Goal: Task Accomplishment & Management: Complete application form

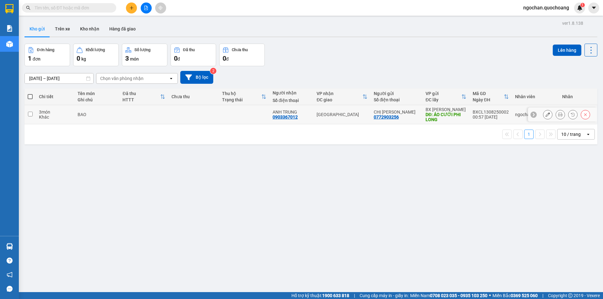
click at [30, 113] on input "checkbox" at bounding box center [30, 114] width 5 height 5
checkbox input "true"
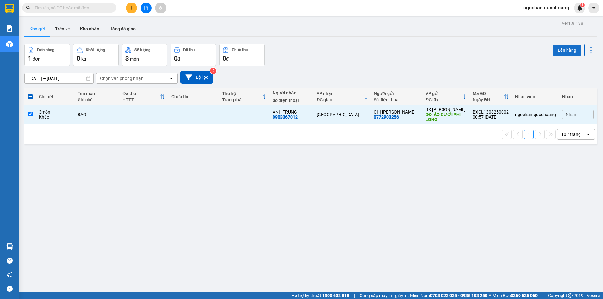
click at [560, 51] on button "Lên hàng" at bounding box center [567, 50] width 29 height 11
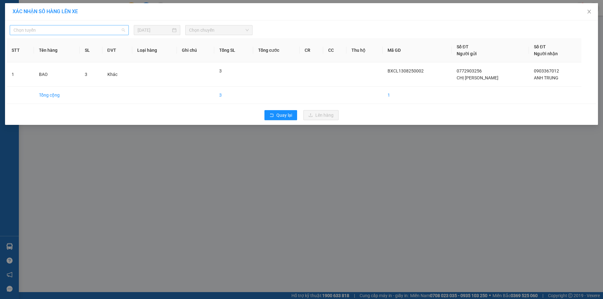
click at [121, 33] on span "Chọn tuyến" at bounding box center [69, 29] width 111 height 9
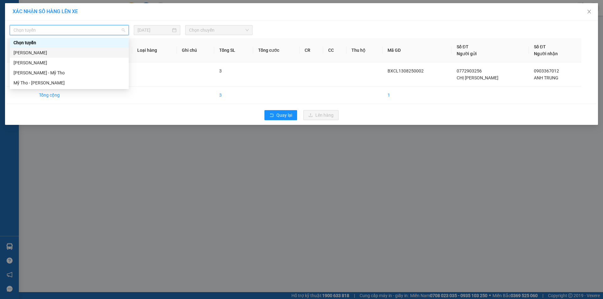
click at [83, 54] on div "[PERSON_NAME]" at bounding box center [69, 52] width 111 height 7
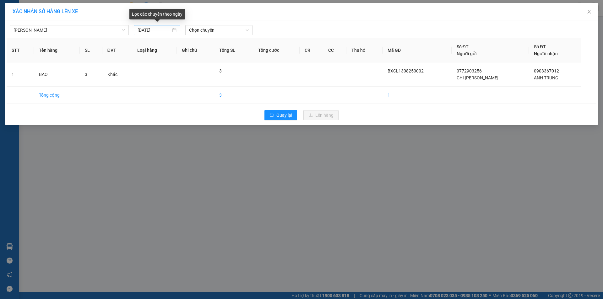
click at [175, 31] on div "[DATE]" at bounding box center [157, 30] width 39 height 7
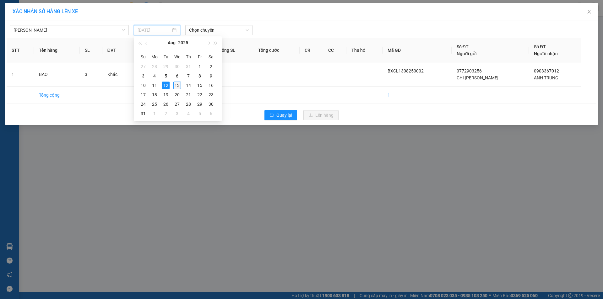
click at [177, 84] on div "13" at bounding box center [177, 86] width 8 height 8
type input "[DATE]"
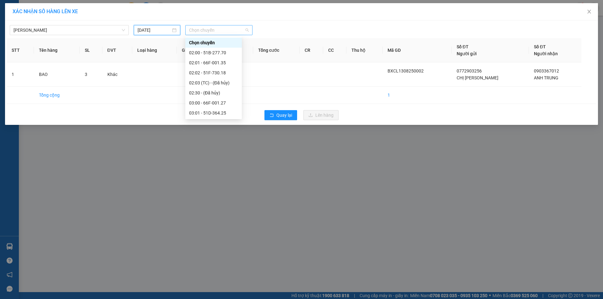
click at [247, 33] on span "Chọn chuyến" at bounding box center [219, 29] width 60 height 9
click at [220, 73] on div "03:00 - 66F-001.27" at bounding box center [213, 71] width 49 height 7
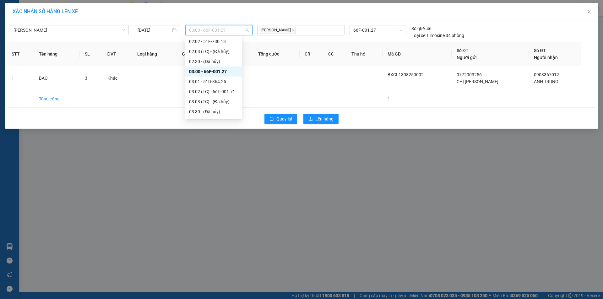
click at [247, 30] on span "03:00 - 66F-001.27" at bounding box center [219, 29] width 60 height 9
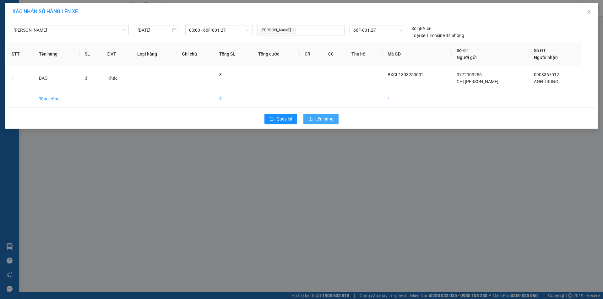
click at [329, 119] on span "Lên hàng" at bounding box center [324, 119] width 18 height 7
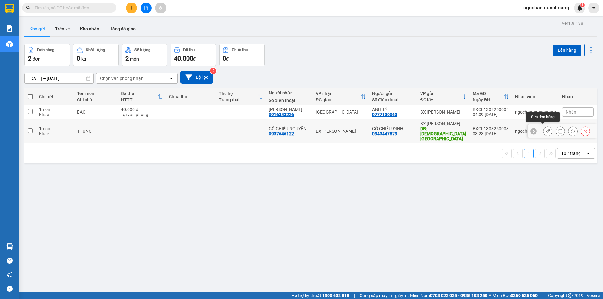
click at [546, 129] on icon at bounding box center [548, 131] width 4 height 4
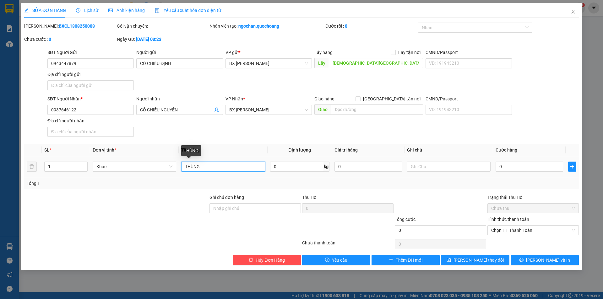
click at [215, 166] on input "THÙNG" at bounding box center [223, 167] width 84 height 10
type input "T"
type input "HỒ SƠ"
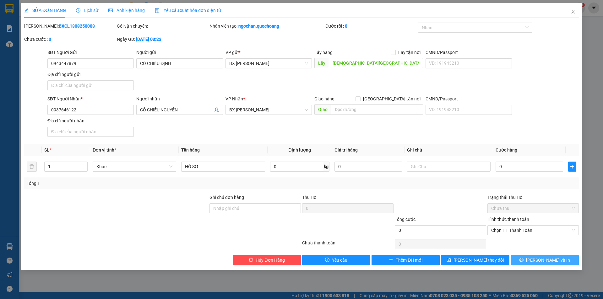
click at [547, 260] on span "[PERSON_NAME] và In" at bounding box center [548, 260] width 44 height 7
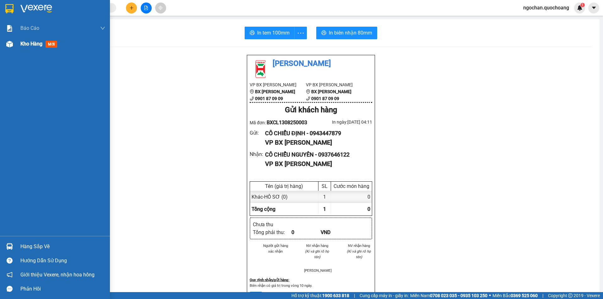
click at [9, 45] on img at bounding box center [9, 44] width 7 height 7
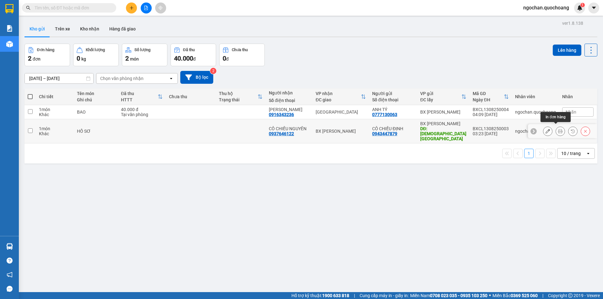
click at [558, 129] on icon at bounding box center [560, 131] width 4 height 4
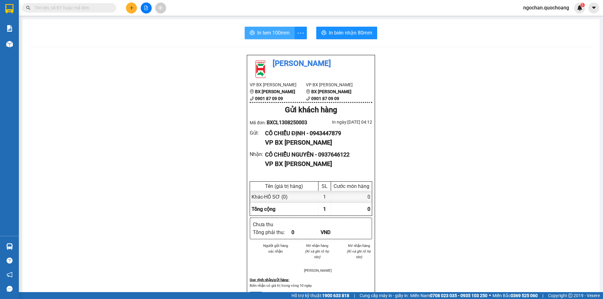
click at [271, 38] on button "In tem 100mm" at bounding box center [270, 33] width 50 height 13
click at [278, 35] on span "In tem 100mm" at bounding box center [273, 33] width 32 height 8
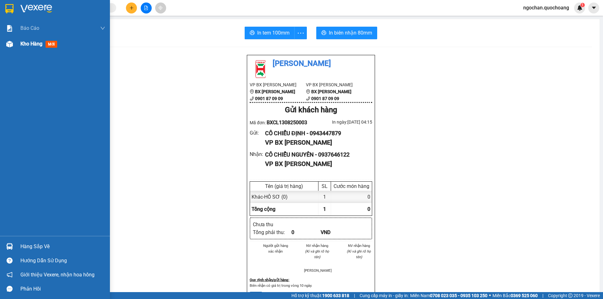
click at [7, 47] on img at bounding box center [9, 44] width 7 height 7
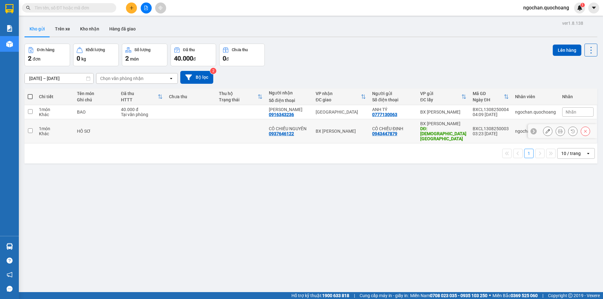
click at [30, 129] on input "checkbox" at bounding box center [30, 130] width 5 height 5
checkbox input "true"
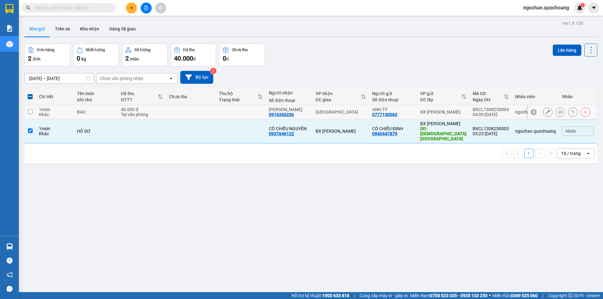
drag, startPoint x: 30, startPoint y: 113, endPoint x: 204, endPoint y: 101, distance: 174.4
click at [34, 113] on td at bounding box center [29, 112] width 11 height 14
checkbox input "true"
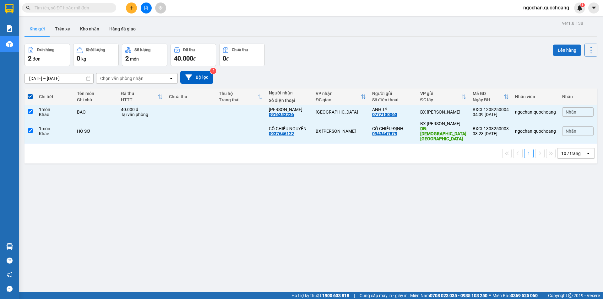
click at [558, 51] on button "Lên hàng" at bounding box center [567, 50] width 29 height 11
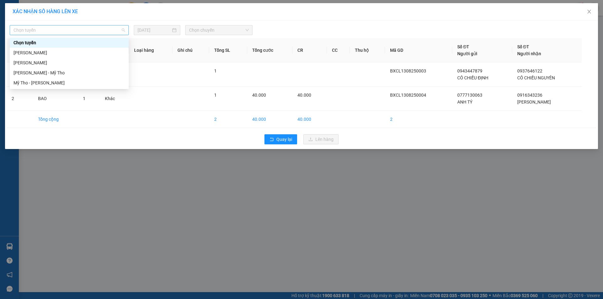
click at [124, 32] on span "Chọn tuyến" at bounding box center [69, 29] width 111 height 9
click at [73, 53] on div "[PERSON_NAME]" at bounding box center [69, 52] width 111 height 7
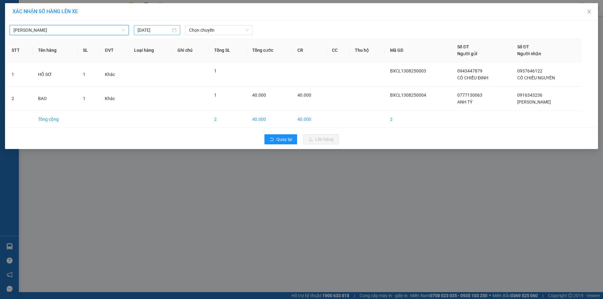
click at [176, 30] on div "[DATE]" at bounding box center [157, 30] width 39 height 7
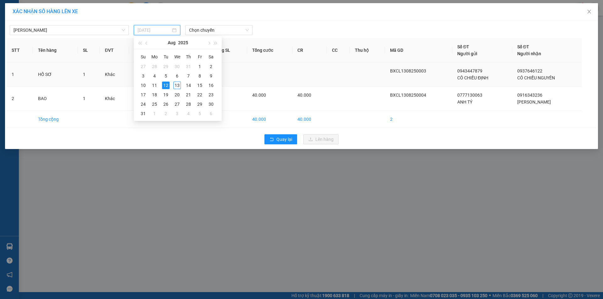
click at [177, 86] on div "13" at bounding box center [177, 86] width 8 height 8
type input "[DATE]"
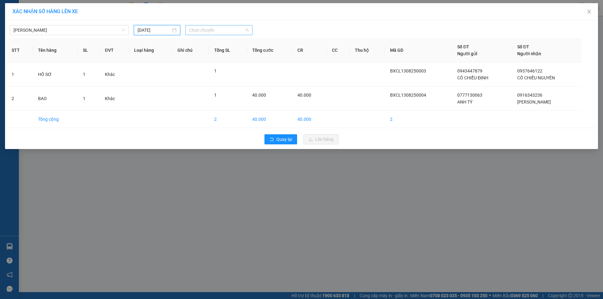
click at [249, 31] on div "Chọn chuyến" at bounding box center [218, 30] width 67 height 10
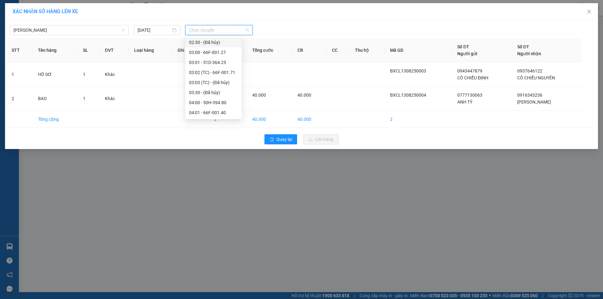
scroll to position [63, 0]
click at [225, 91] on div "04:00 - 50H-394.80" at bounding box center [213, 90] width 49 height 7
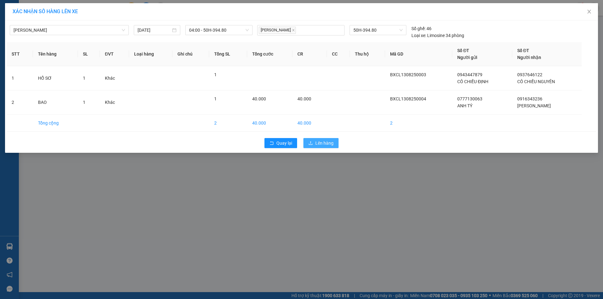
click at [326, 144] on span "Lên hàng" at bounding box center [324, 143] width 18 height 7
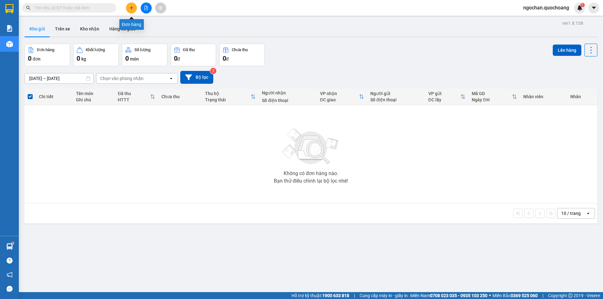
click at [134, 8] on button at bounding box center [131, 8] width 11 height 11
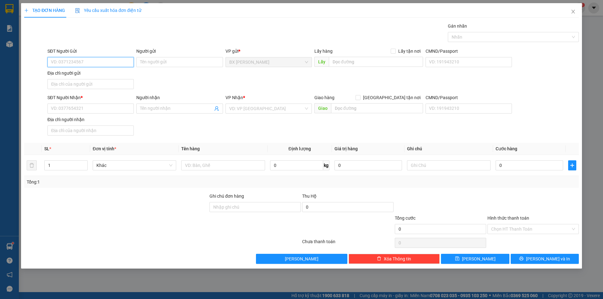
click at [101, 60] on input "SĐT Người Gửi" at bounding box center [90, 62] width 86 height 10
click at [81, 61] on input "SĐT Người Gửi" at bounding box center [90, 62] width 86 height 10
type input "0921022716"
click at [149, 62] on input "Người gửi" at bounding box center [179, 62] width 86 height 10
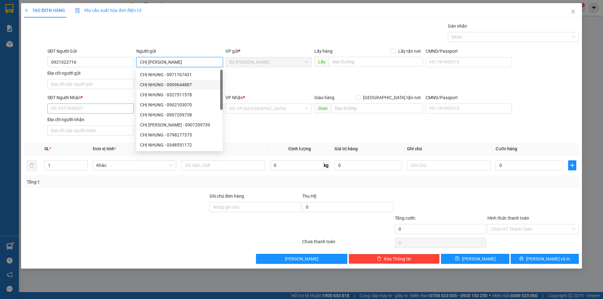
type input "CHỊ [PERSON_NAME]"
click at [90, 108] on input "SĐT Người Nhận *" at bounding box center [90, 109] width 86 height 10
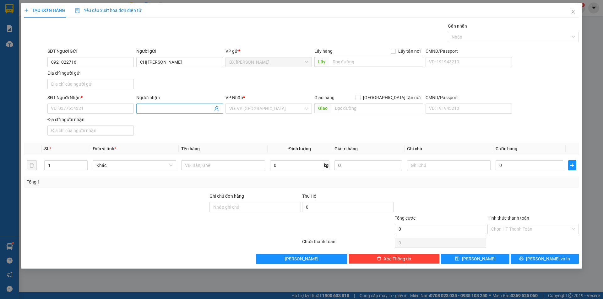
click at [148, 109] on input "Người nhận" at bounding box center [176, 108] width 73 height 7
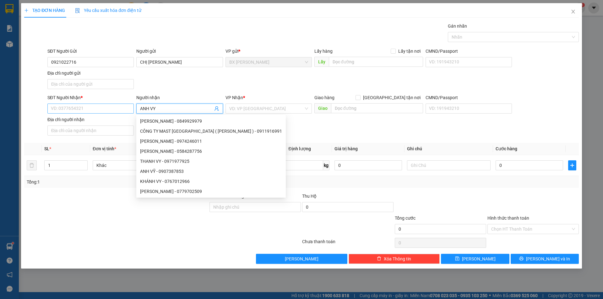
type input "ANH VY"
click at [95, 110] on input "SĐT Người Nhận *" at bounding box center [90, 109] width 86 height 10
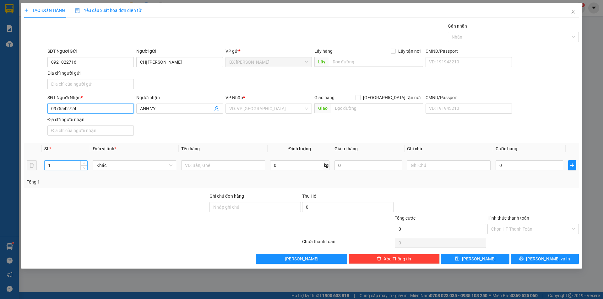
type input "0975542724"
drag, startPoint x: 58, startPoint y: 165, endPoint x: 111, endPoint y: 166, distance: 53.1
click at [58, 165] on input "1" at bounding box center [66, 165] width 43 height 9
click at [202, 164] on input "text" at bounding box center [223, 165] width 84 height 10
click at [306, 108] on div "VD: VP [GEOGRAPHIC_DATA]" at bounding box center [269, 109] width 86 height 10
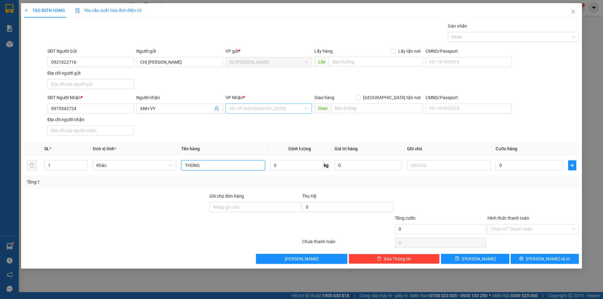
type input "THÙNG"
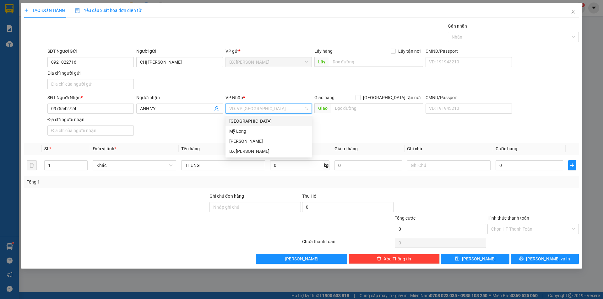
click at [269, 122] on div "[GEOGRAPHIC_DATA]" at bounding box center [268, 121] width 79 height 7
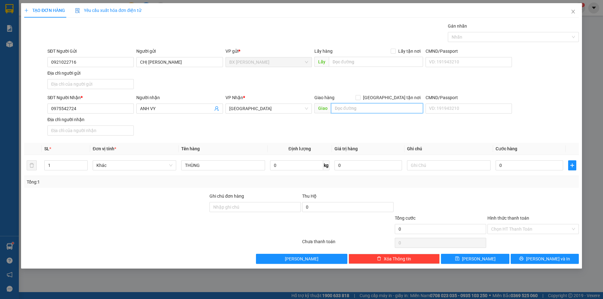
click at [347, 110] on input "text" at bounding box center [377, 108] width 92 height 10
click at [364, 109] on input "215A BỜ BAO [GEOGRAPHIC_DATA]" at bounding box center [377, 108] width 92 height 10
click at [393, 108] on input "215A BỜ BAO [GEOGRAPHIC_DATA]" at bounding box center [377, 108] width 92 height 10
drag, startPoint x: 382, startPoint y: 110, endPoint x: 324, endPoint y: 115, distance: 58.0
click at [324, 115] on div "Giao hàng [GEOGRAPHIC_DATA] tận nơi Giao 215A BỜ BAO [GEOGRAPHIC_DATA] [GEOGRAP…" at bounding box center [368, 105] width 109 height 22
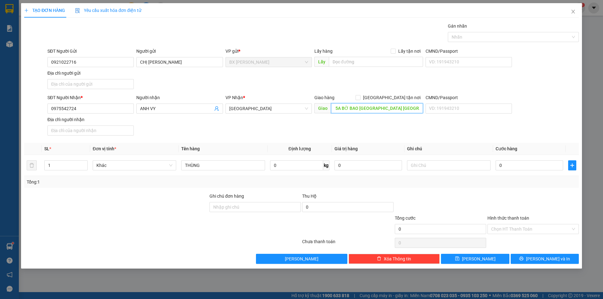
scroll to position [0, 14]
drag, startPoint x: 399, startPoint y: 111, endPoint x: 414, endPoint y: 114, distance: 14.9
click at [414, 114] on div "Giao hàng [GEOGRAPHIC_DATA] tận nơi Giao 215A BỜ BAO [GEOGRAPHIC_DATA] [GEOGRAP…" at bounding box center [368, 105] width 109 height 22
type input "215A BỜ BAO [GEOGRAPHIC_DATA] [GEOGRAPHIC_DATA] KỲ Q [GEOGRAPHIC_DATA]"
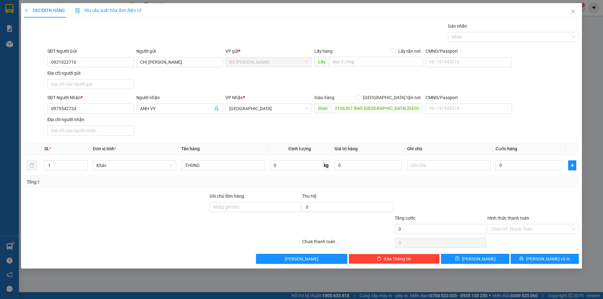
click at [417, 123] on div "SĐT Người Nhận * 0975542724 Người nhận ANH VY VP Nhận * [GEOGRAPHIC_DATA] Giao …" at bounding box center [313, 116] width 534 height 44
click at [547, 258] on span "[PERSON_NAME] và In" at bounding box center [548, 259] width 44 height 7
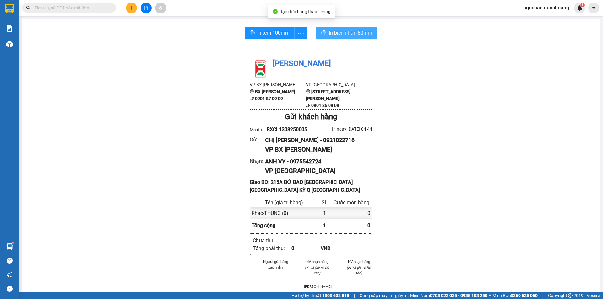
click at [345, 35] on span "In biên nhận 80mm" at bounding box center [350, 33] width 43 height 8
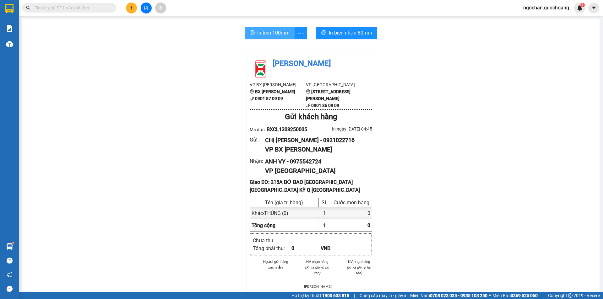
click at [282, 33] on span "In tem 100mm" at bounding box center [273, 33] width 32 height 8
click at [278, 31] on span "In tem 100mm" at bounding box center [273, 33] width 32 height 8
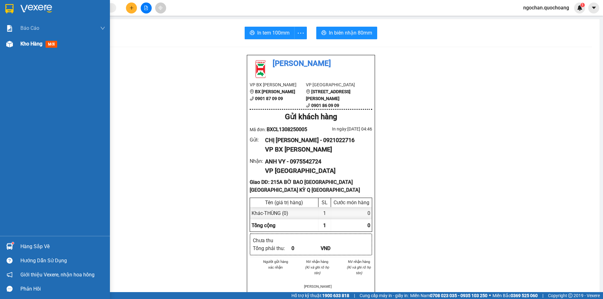
click at [14, 47] on div at bounding box center [9, 44] width 11 height 11
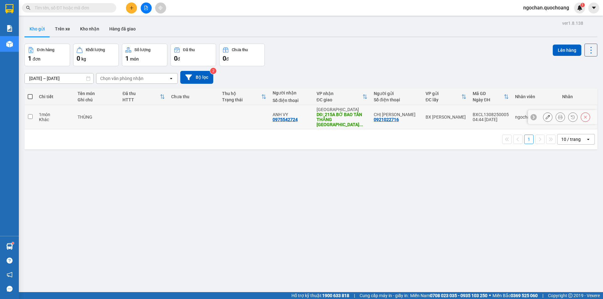
drag, startPoint x: 29, startPoint y: 113, endPoint x: 34, endPoint y: 112, distance: 5.5
click at [29, 114] on input "checkbox" at bounding box center [30, 116] width 5 height 5
checkbox input "true"
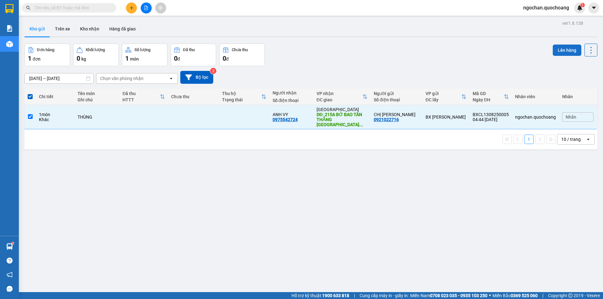
click at [563, 52] on button "Lên hàng" at bounding box center [567, 50] width 29 height 11
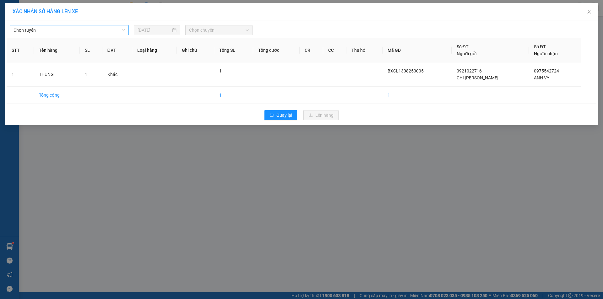
click at [126, 33] on div "Chọn tuyến" at bounding box center [69, 30] width 119 height 10
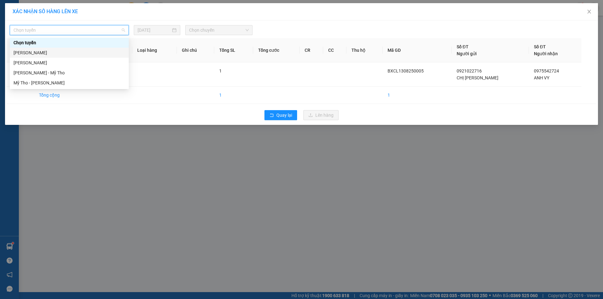
drag, startPoint x: 77, startPoint y: 54, endPoint x: 87, endPoint y: 52, distance: 9.6
click at [77, 54] on div "[PERSON_NAME]" at bounding box center [69, 52] width 111 height 7
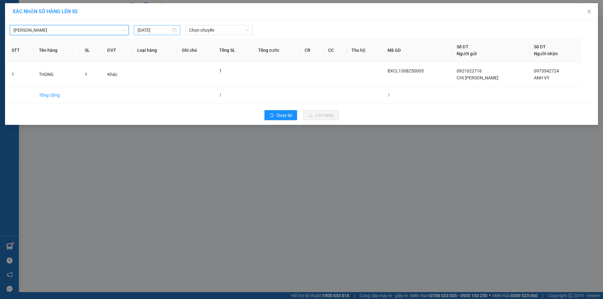
click at [176, 32] on div "[DATE]" at bounding box center [157, 30] width 39 height 7
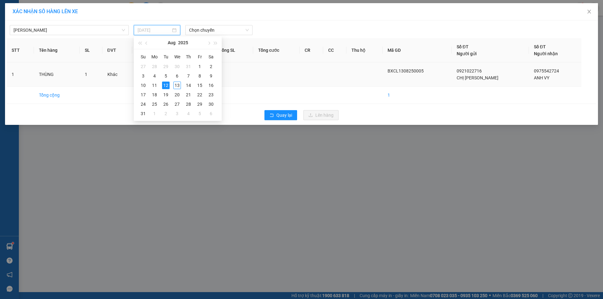
click at [176, 84] on div "13" at bounding box center [177, 86] width 8 height 8
type input "[DATE]"
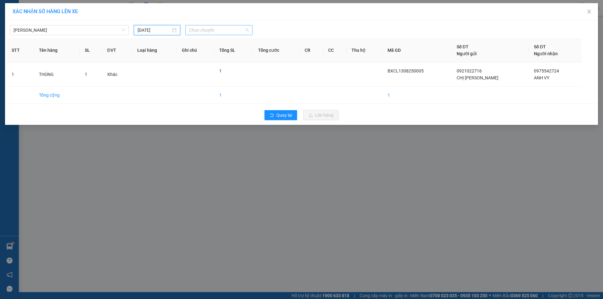
click at [248, 32] on span "Chọn chuyến" at bounding box center [219, 29] width 60 height 9
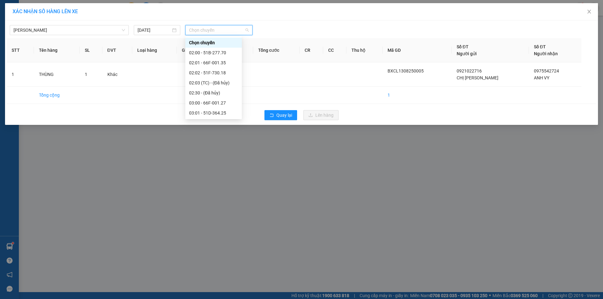
click at [220, 180] on div "05:00 - 66H-059.20" at bounding box center [213, 183] width 49 height 7
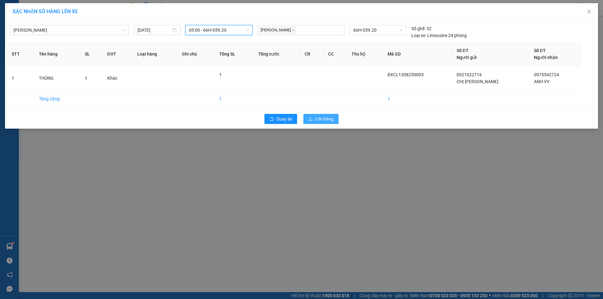
click at [318, 118] on span "Lên hàng" at bounding box center [324, 119] width 18 height 7
